Goal: Find specific page/section: Find specific page/section

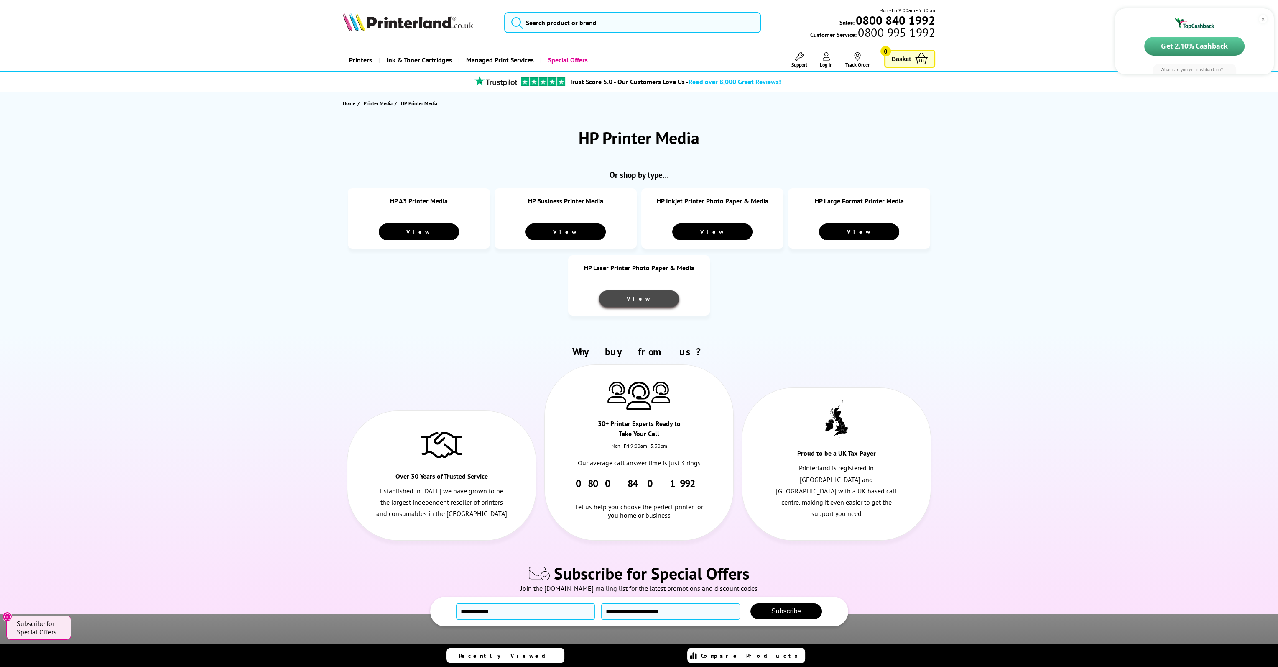
click at [654, 298] on link "View" at bounding box center [639, 298] width 80 height 17
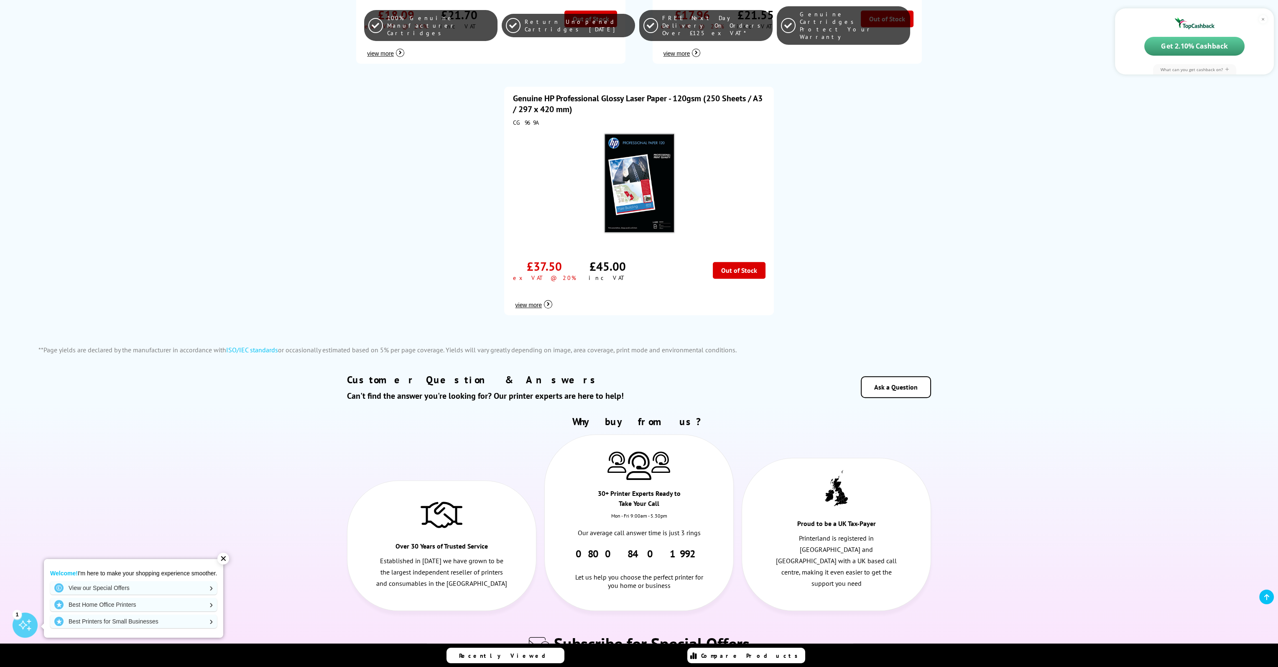
scroll to position [1422, 0]
